Goal: Navigation & Orientation: Find specific page/section

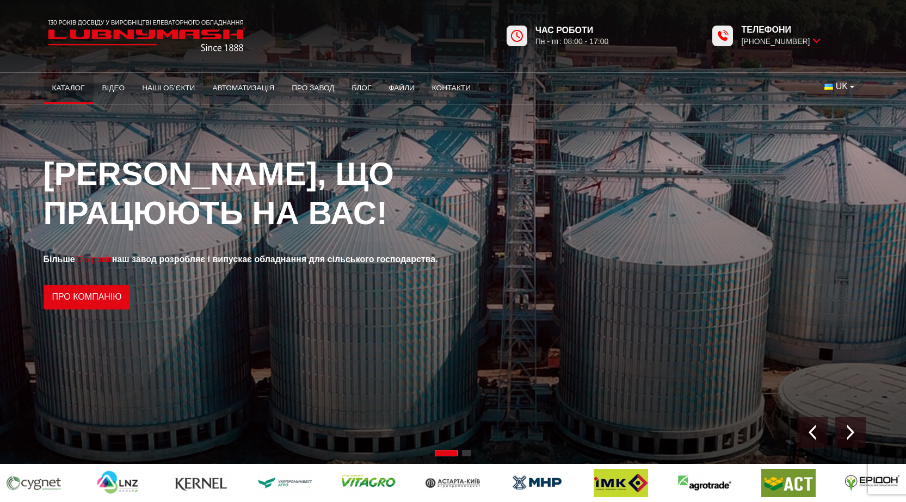
click at [58, 85] on link "Каталог" at bounding box center [69, 88] width 50 height 24
click at [818, 43] on icon at bounding box center [817, 41] width 8 height 10
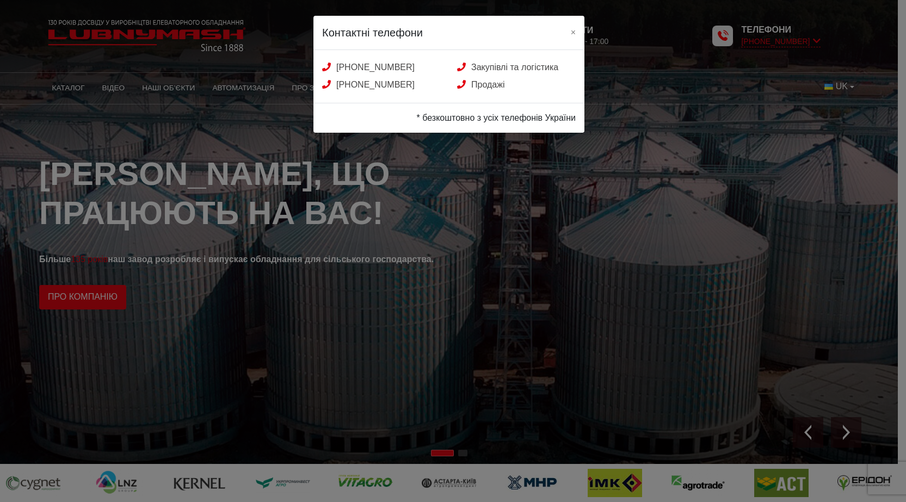
click at [818, 43] on div "Контактні телефони × +38 (050) 580 22 36 Закупівлі та логістика +38 (050) 308 4…" at bounding box center [453, 251] width 906 height 502
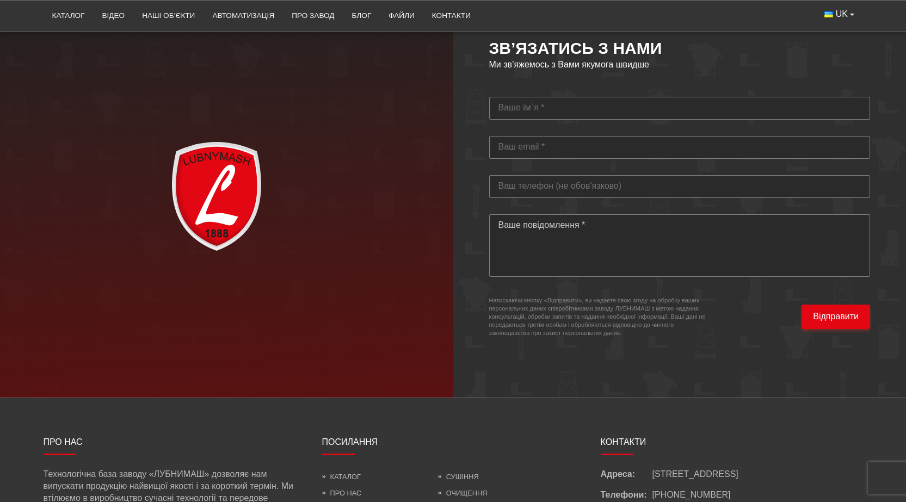
scroll to position [3206, 0]
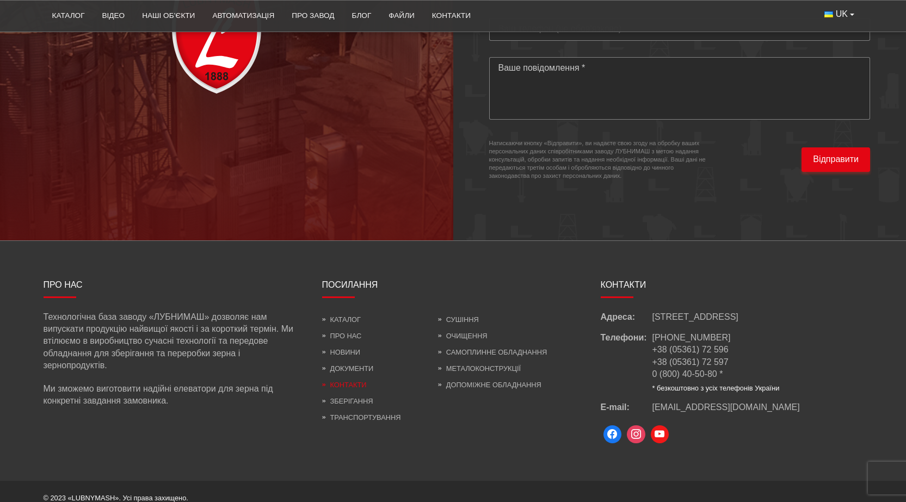
click at [360, 381] on link "Контакти" at bounding box center [344, 385] width 45 height 8
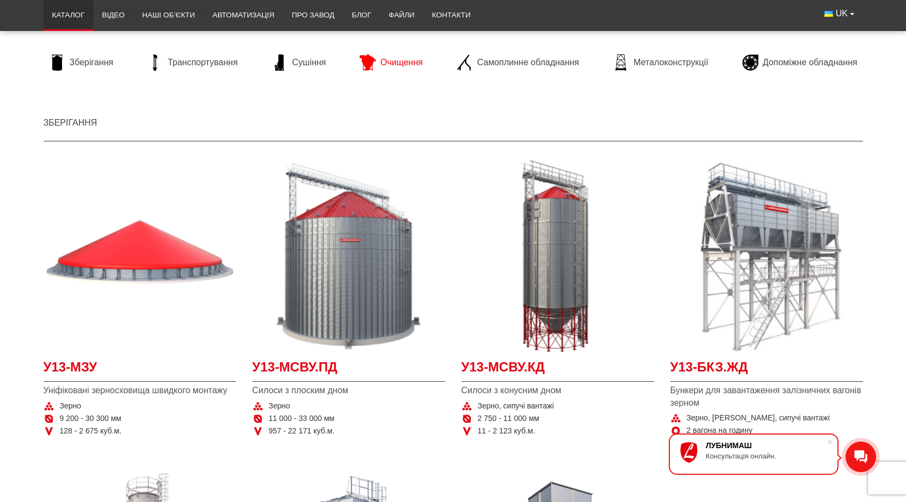
scroll to position [54, 0]
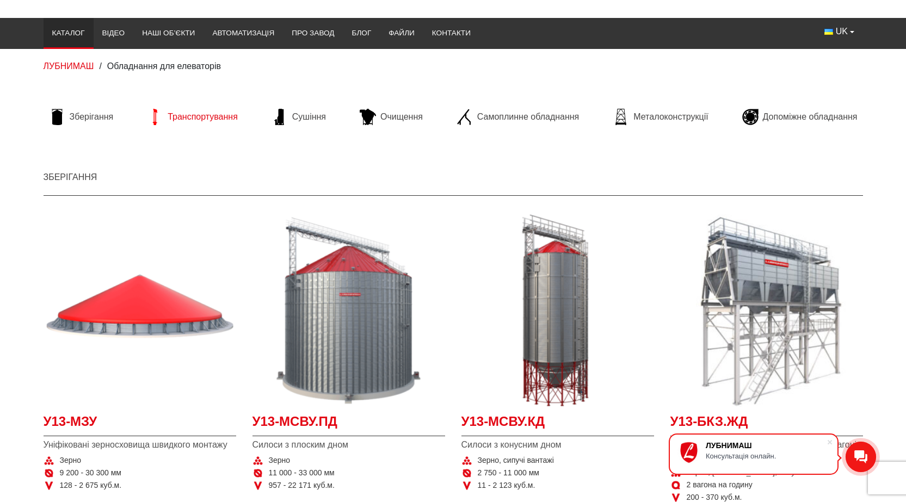
click at [185, 117] on span "Транспортування" at bounding box center [203, 117] width 70 height 12
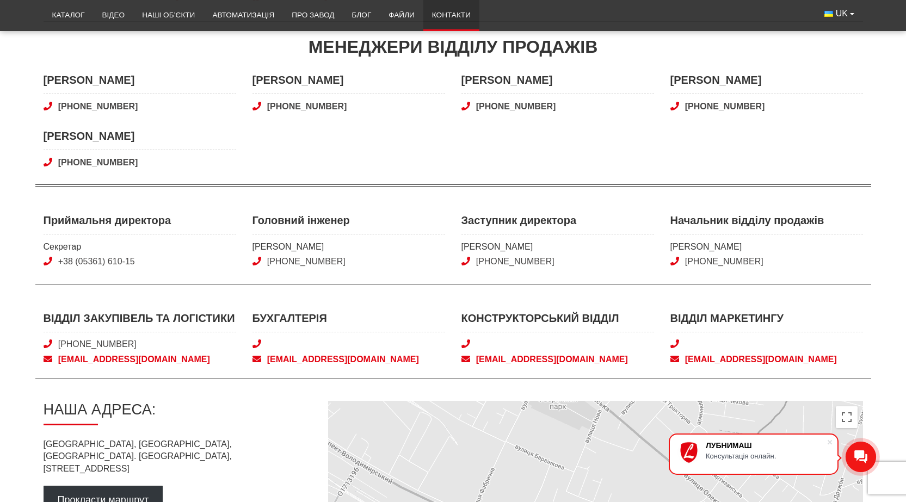
scroll to position [272, 0]
